Goal: Check status: Check status

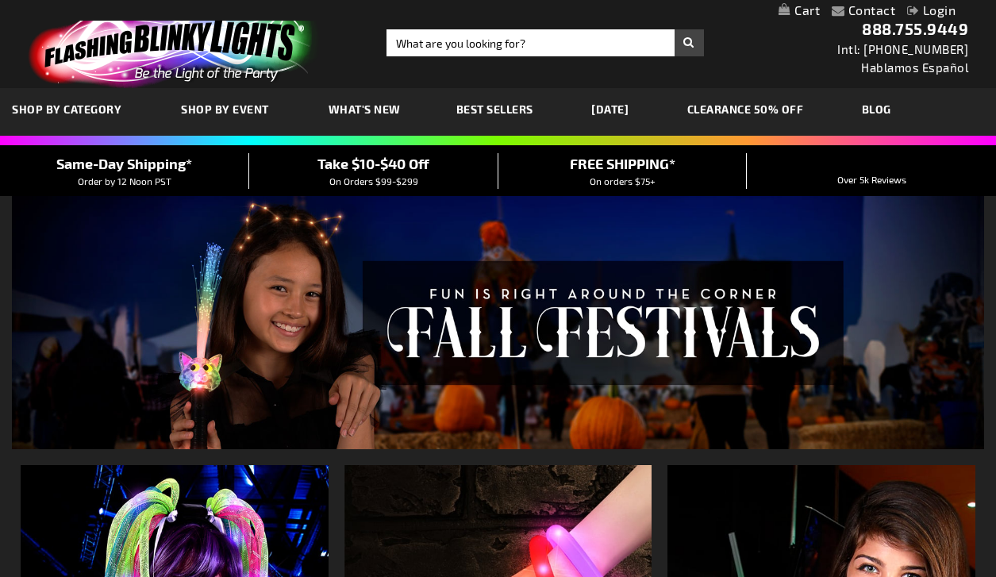
click at [938, 10] on link "Login" at bounding box center [931, 9] width 48 height 15
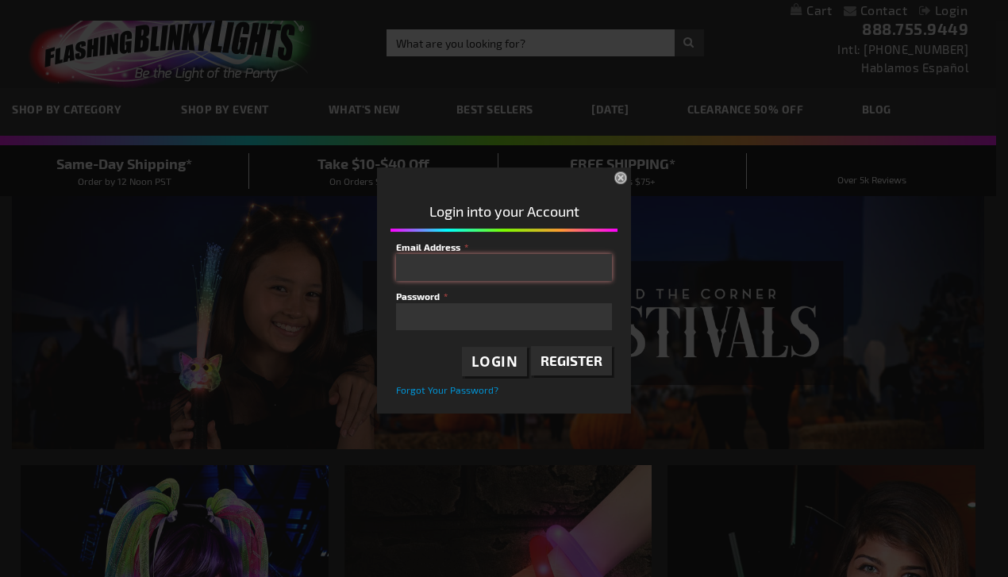
type input "[EMAIL_ADDRESS][DOMAIN_NAME]"
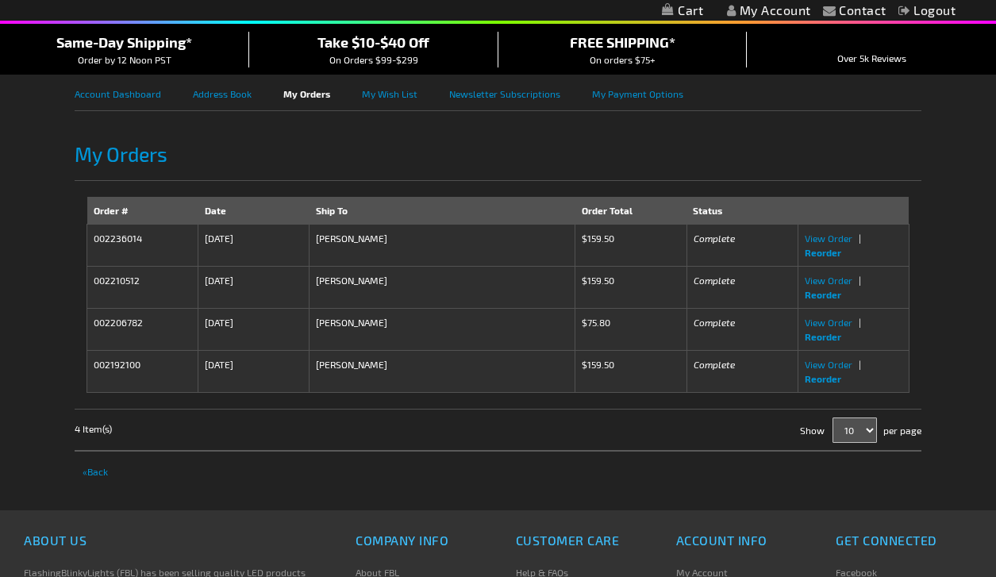
scroll to position [123, 0]
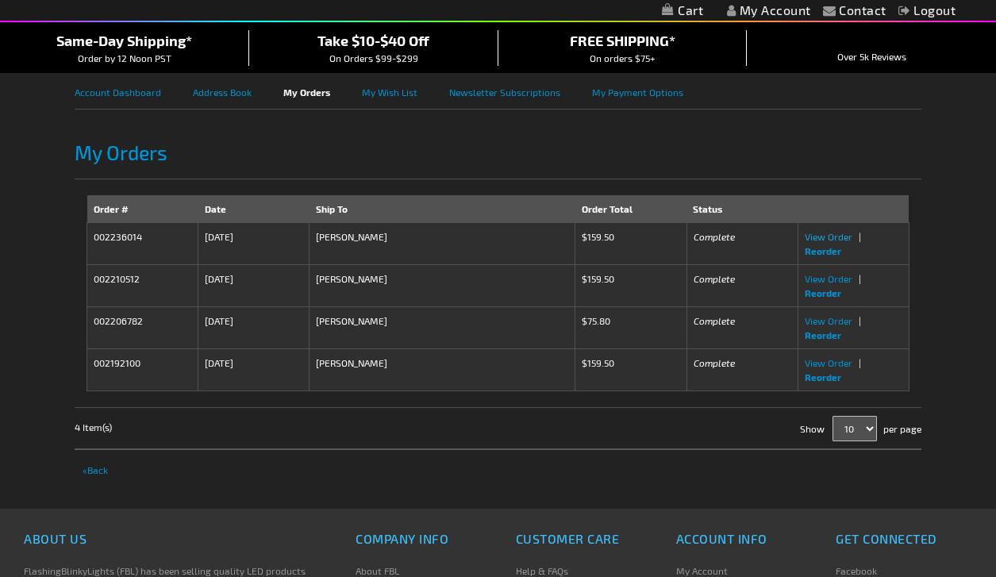
click at [828, 236] on span "View Order" at bounding box center [829, 236] width 48 height 11
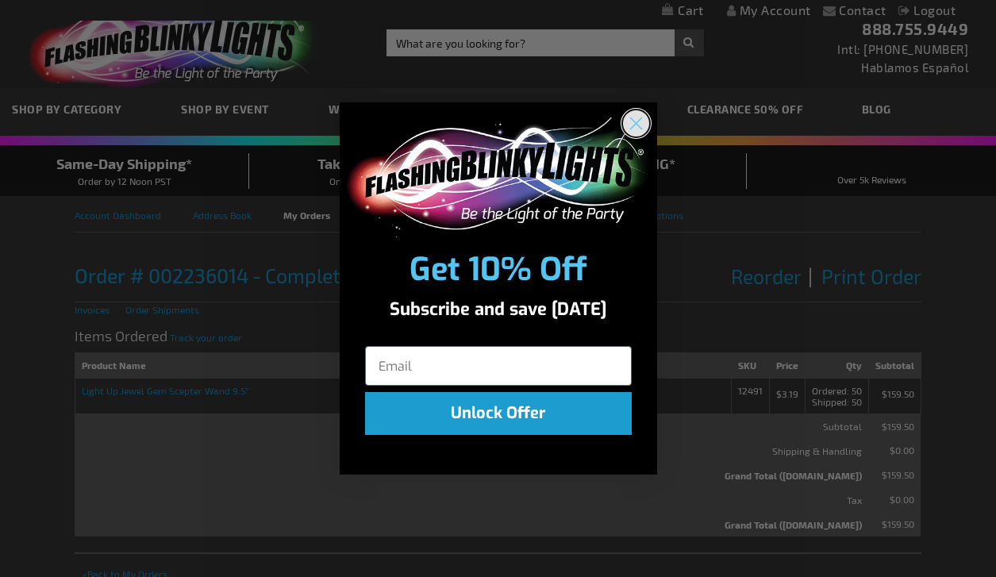
click at [634, 125] on icon "Close dialog" at bounding box center [635, 123] width 11 height 11
